Goal: Task Accomplishment & Management: Use online tool/utility

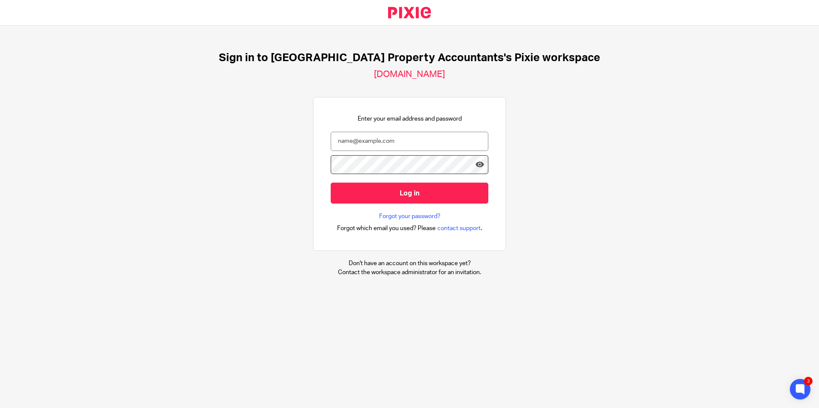
click at [0, 408] on div at bounding box center [0, 408] width 0 height 0
type input "[EMAIL_ADDRESS][DOMAIN_NAME]"
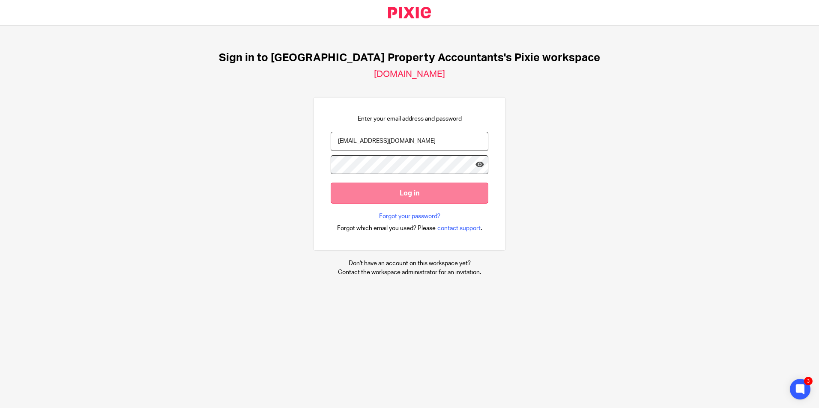
click at [399, 197] on input "Log in" at bounding box center [410, 193] width 158 height 21
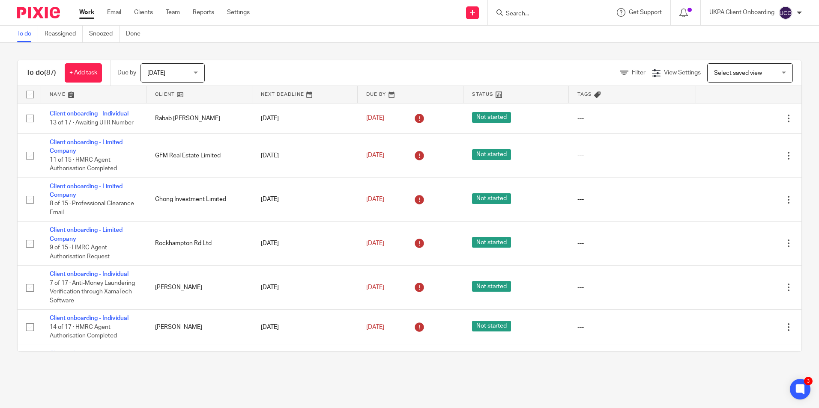
click at [551, 14] on input "Search" at bounding box center [543, 14] width 77 height 8
paste input "[EMAIL_ADDRESS][DOMAIN_NAME]"
type input "yanntm@gmail.com"
click at [582, 42] on link at bounding box center [564, 37] width 123 height 20
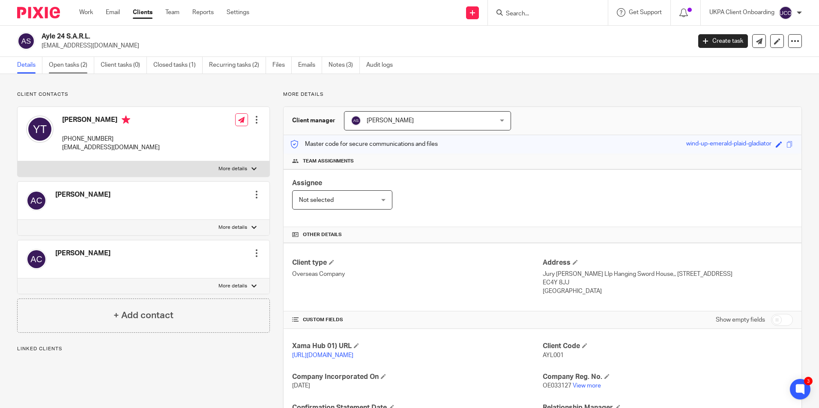
click at [58, 62] on link "Open tasks (2)" at bounding box center [71, 65] width 45 height 17
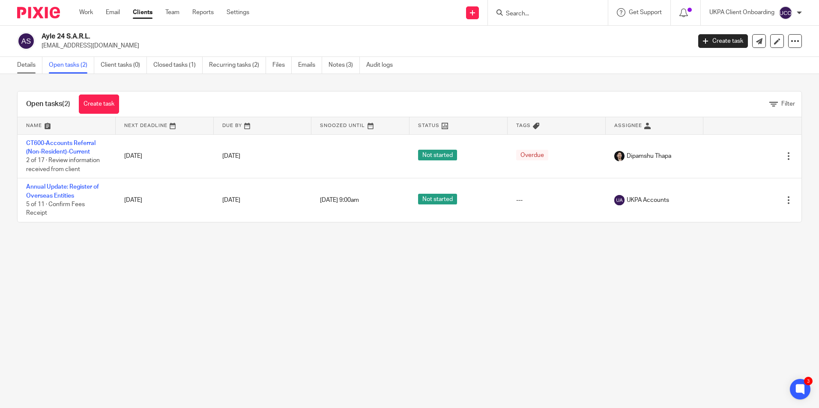
click at [31, 63] on link "Details" at bounding box center [29, 65] width 25 height 17
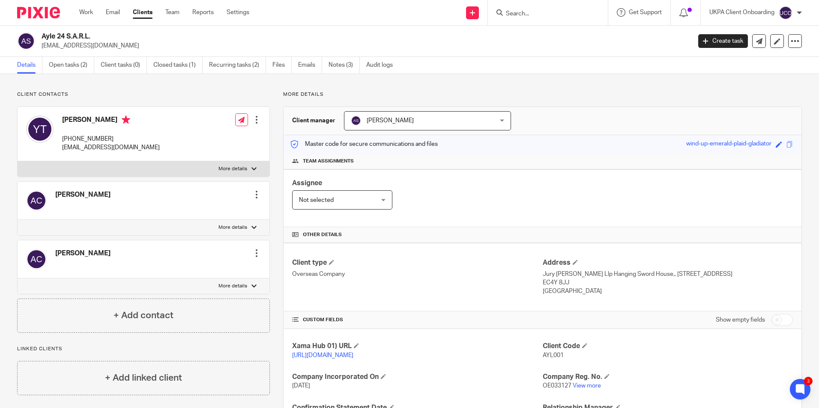
click at [524, 13] on input "Search" at bounding box center [543, 14] width 77 height 8
paste input "7990 545123"
type input "7990 545123"
drag, startPoint x: 591, startPoint y: 12, endPoint x: 659, endPoint y: 26, distance: 69.9
click at [591, 12] on button "reset" at bounding box center [591, 11] width 9 height 9
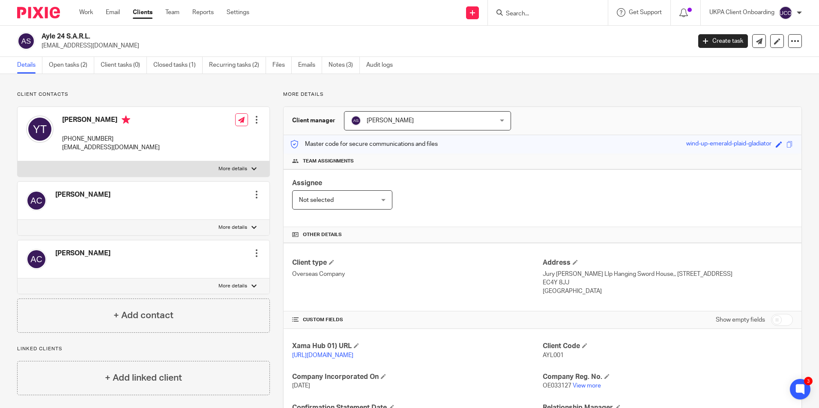
click at [551, 9] on form at bounding box center [550, 12] width 91 height 11
click at [549, 13] on input "Search" at bounding box center [543, 14] width 77 height 8
paste input "fka.ashworth@gmail.com"
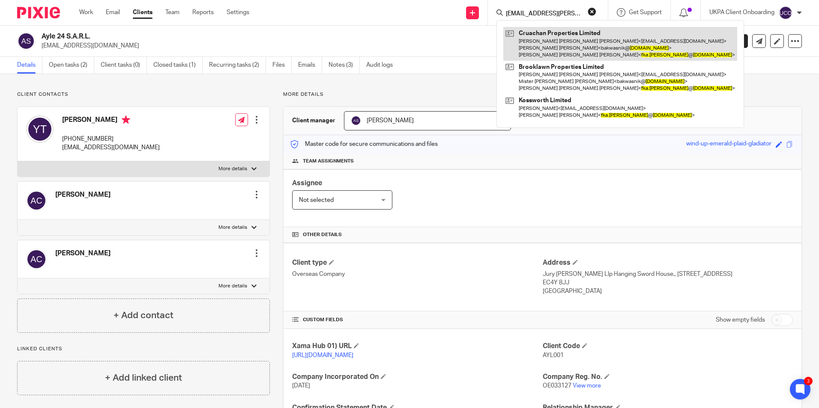
type input "fka.ashworth@gmail.com"
click at [558, 49] on link at bounding box center [620, 44] width 234 height 34
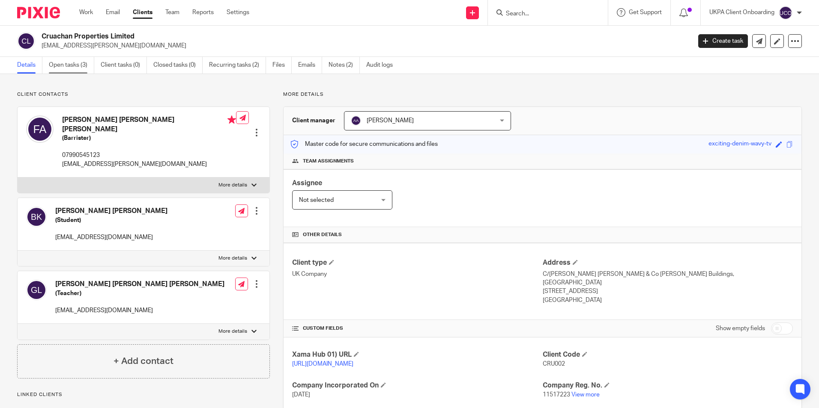
click at [83, 62] on link "Open tasks (3)" at bounding box center [71, 65] width 45 height 17
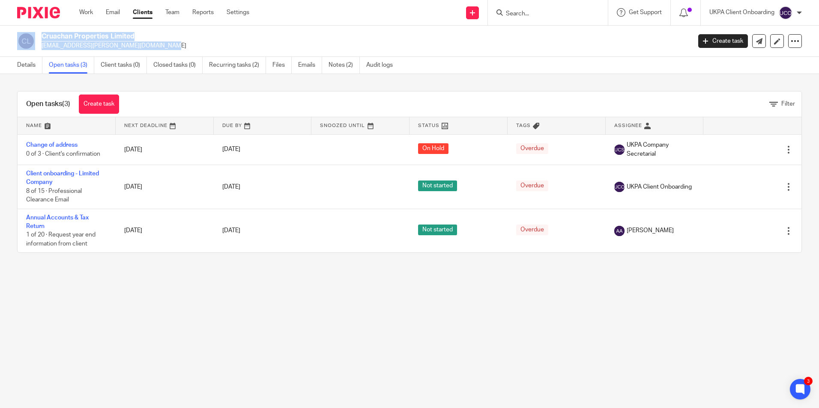
drag, startPoint x: 122, startPoint y: 46, endPoint x: 37, endPoint y: 38, distance: 85.2
click at [37, 38] on div "Cruachan Properties Limited fka.ashworth@gmail.com" at bounding box center [351, 41] width 668 height 18
copy div "Cruachan Properties Limited fka.ashworth@gmail.com"
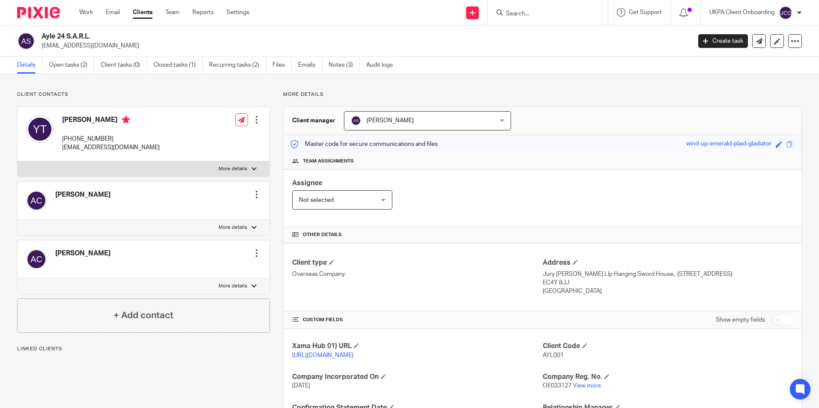
drag, startPoint x: 98, startPoint y: 46, endPoint x: 40, endPoint y: 50, distance: 57.5
click at [40, 50] on div "Ayle 24 S.A.R.L. [EMAIL_ADDRESS][DOMAIN_NAME] Create task Update from Companies…" at bounding box center [409, 41] width 819 height 31
copy p "[EMAIL_ADDRESS][DOMAIN_NAME]"
